Goal: Task Accomplishment & Management: Manage account settings

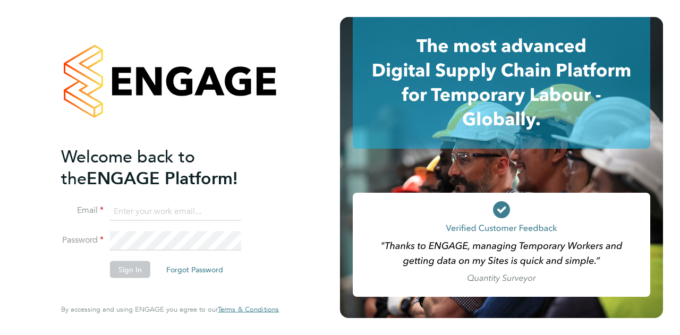
click at [176, 213] on input at bounding box center [175, 211] width 131 height 19
click at [173, 212] on input at bounding box center [175, 211] width 131 height 19
type input "[PERSON_NAME][EMAIL_ADDRESS][PERSON_NAME][PERSON_NAME][DOMAIN_NAME]"
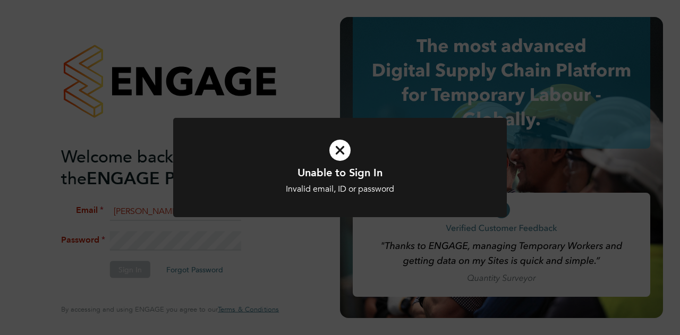
click at [344, 153] on icon at bounding box center [340, 150] width 276 height 41
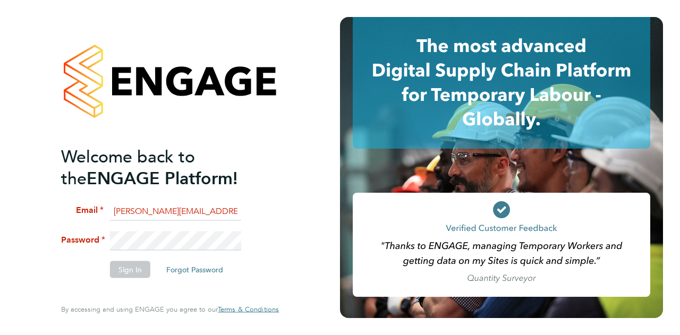
click at [0, 221] on div "Welcome back to the ENGAGE Platform! Email [PERSON_NAME][EMAIL_ADDRESS][PERSON_…" at bounding box center [170, 167] width 340 height 335
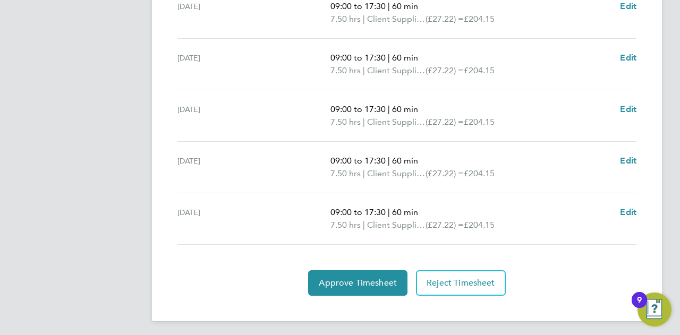
scroll to position [439, 0]
click at [574, 265] on section "Time Worked [DATE] Add time for [DATE] Add time for [DATE] [DATE] Add time for …" at bounding box center [407, 87] width 468 height 416
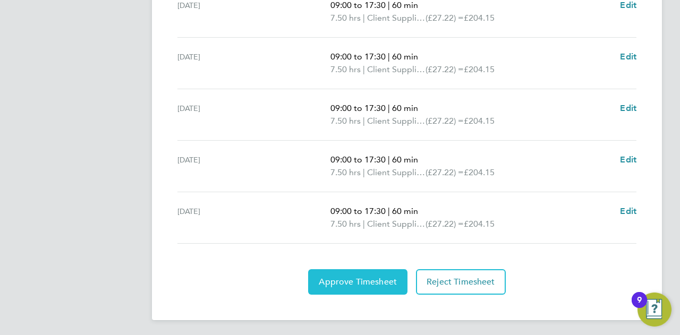
click at [397, 286] on button "Approve Timesheet" at bounding box center [357, 283] width 99 height 26
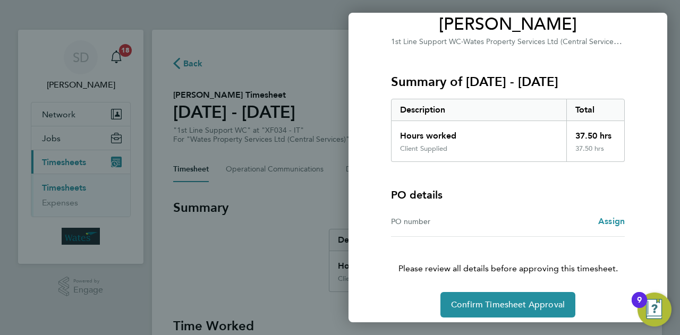
scroll to position [99, 0]
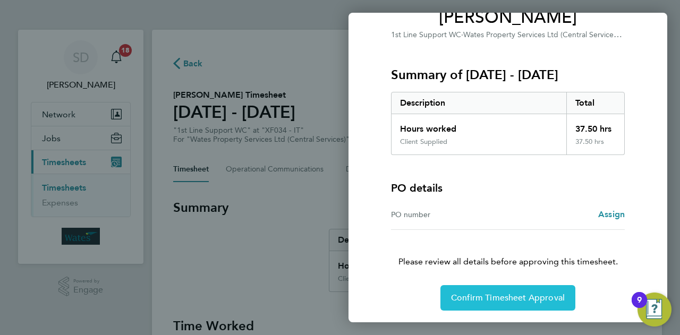
click at [495, 295] on span "Confirm Timesheet Approval" at bounding box center [508, 298] width 114 height 11
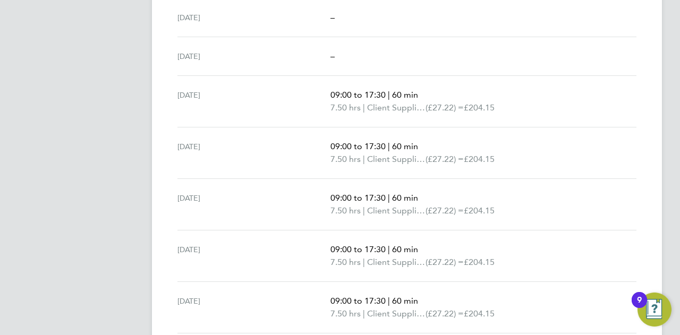
scroll to position [388, 0]
